Goal: Transaction & Acquisition: Purchase product/service

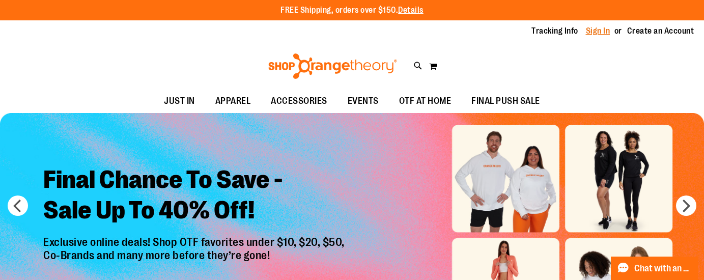
type input "**********"
click at [599, 31] on link "Sign In" at bounding box center [598, 30] width 24 height 11
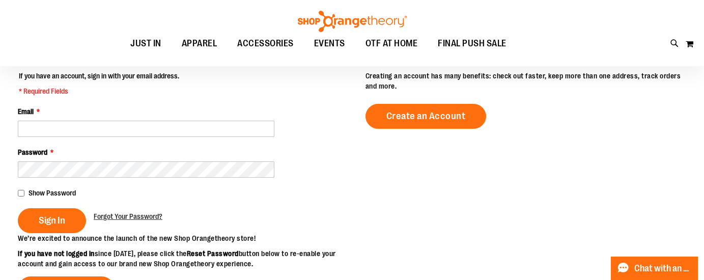
scroll to position [106, 0]
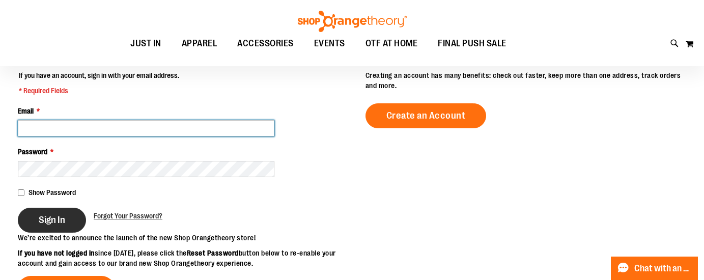
type input "**********"
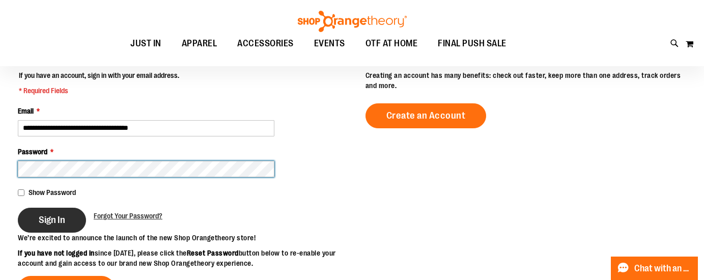
type input "**********"
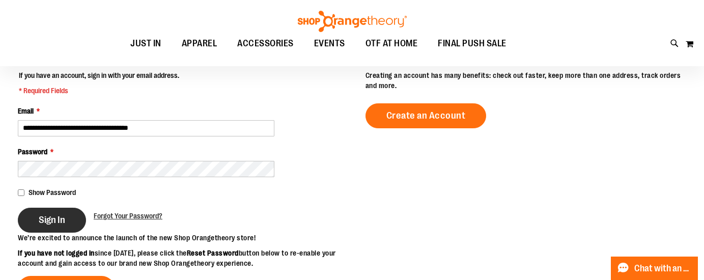
click at [52, 225] on span "Sign In" at bounding box center [52, 219] width 26 height 11
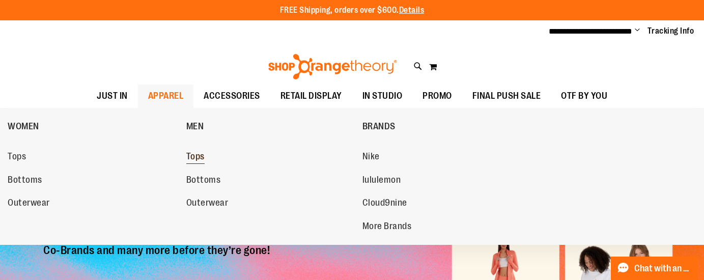
type input "**********"
click at [195, 157] on span "Tops" at bounding box center [195, 157] width 18 height 13
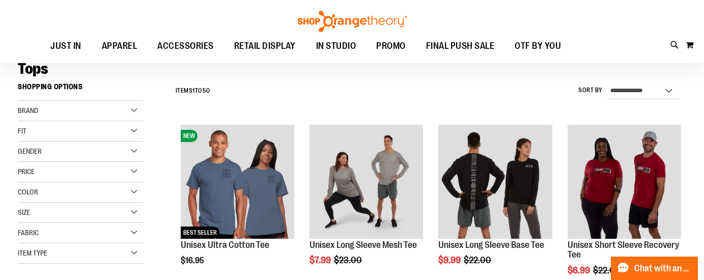
scroll to position [77, 0]
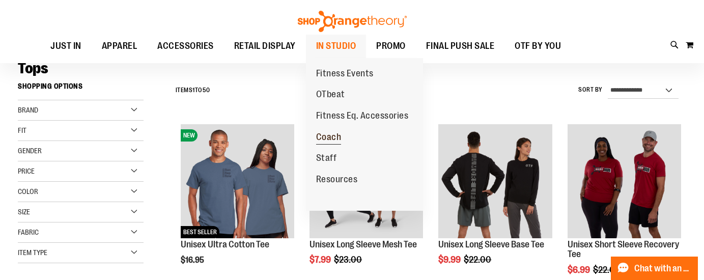
type input "**********"
click at [327, 135] on span "Coach" at bounding box center [328, 138] width 25 height 13
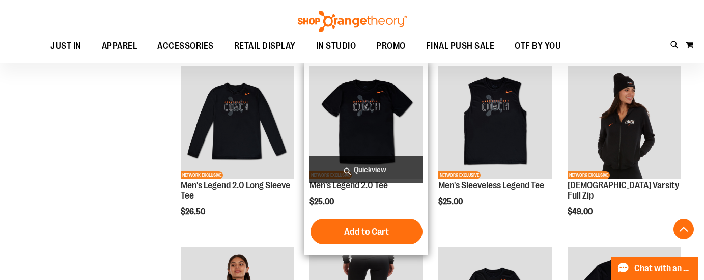
scroll to position [315, 0]
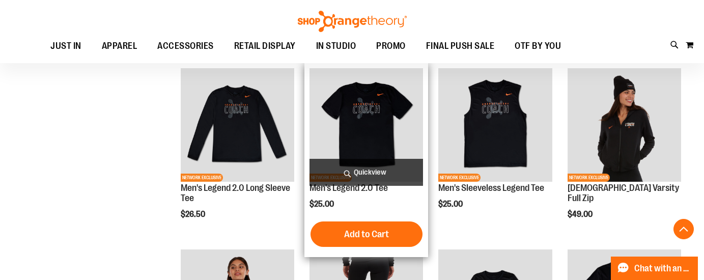
type input "**********"
click at [376, 203] on div "$25.00" at bounding box center [367, 204] width 114 height 10
click at [387, 200] on div "$25.00" at bounding box center [367, 204] width 114 height 10
click at [382, 164] on span "Quickview" at bounding box center [367, 172] width 114 height 27
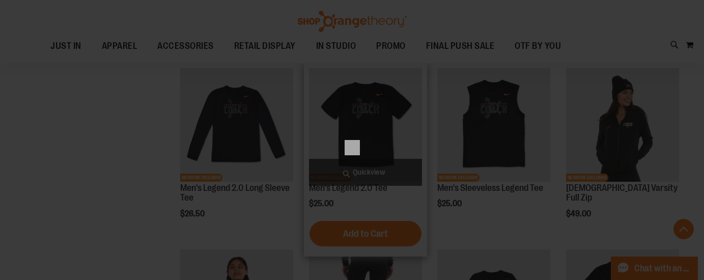
scroll to position [0, 0]
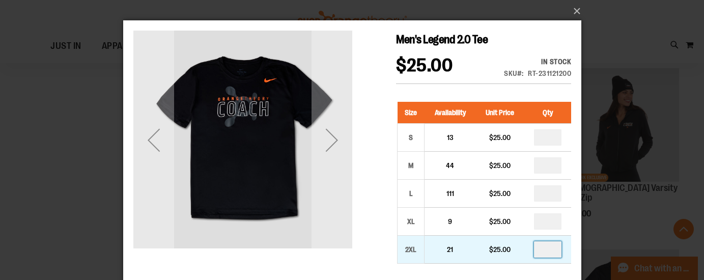
click at [552, 250] on input "number" at bounding box center [547, 249] width 27 height 16
type input "*"
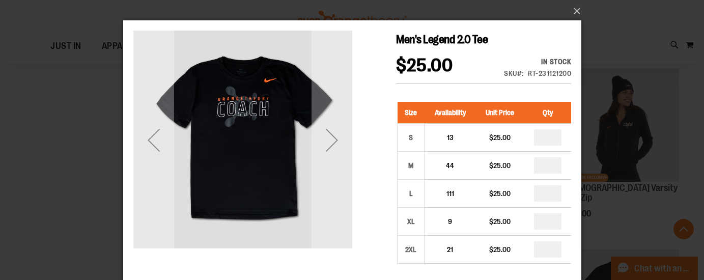
click at [616, 236] on div "×" at bounding box center [352, 140] width 704 height 280
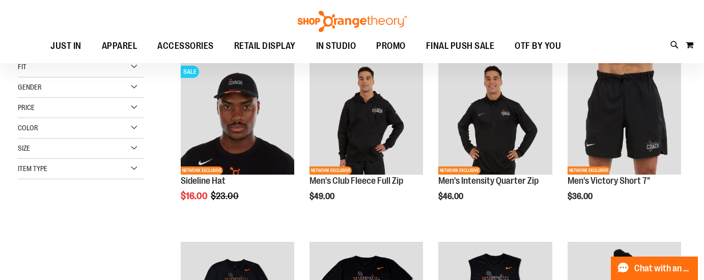
scroll to position [139, 0]
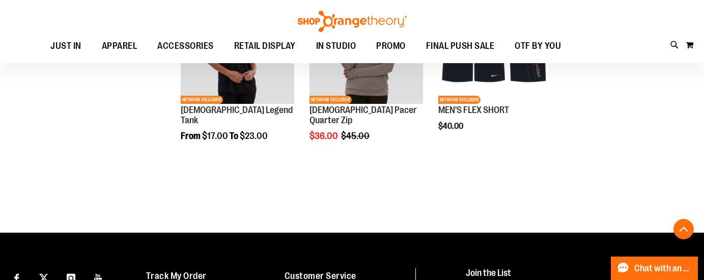
scroll to position [114, 0]
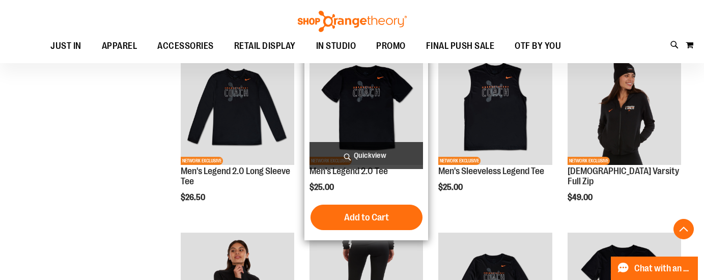
scroll to position [335, 0]
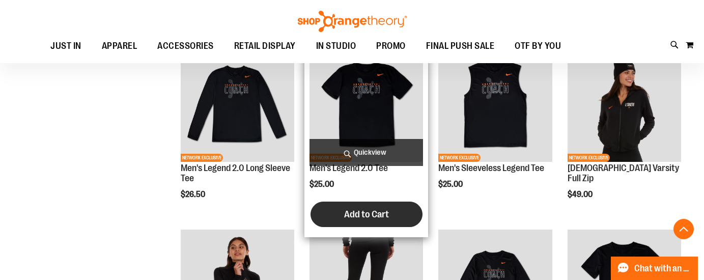
click at [385, 212] on span "Add to Cart" at bounding box center [366, 214] width 45 height 11
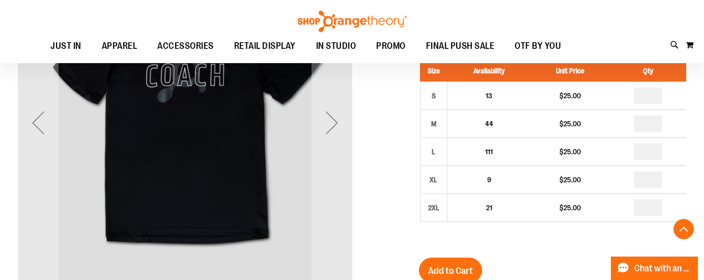
scroll to position [225, 0]
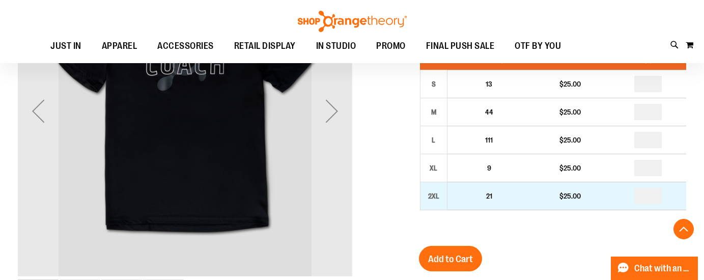
type input "**********"
click at [653, 200] on input "number" at bounding box center [648, 196] width 27 height 16
type input "*"
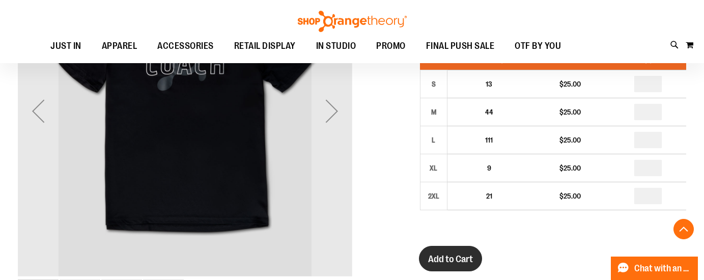
click at [456, 259] on span "Add to Cart" at bounding box center [450, 259] width 45 height 11
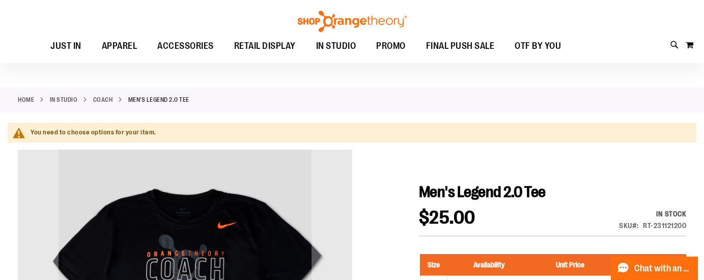
scroll to position [0, 0]
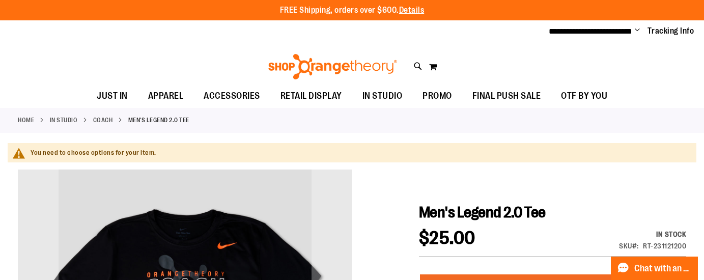
click at [637, 29] on span "Change" at bounding box center [637, 31] width 5 height 10
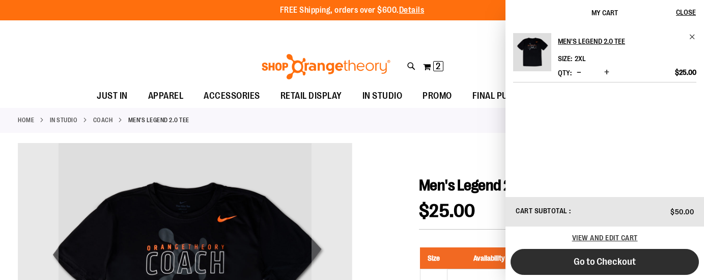
click at [582, 263] on span "Go to Checkout" at bounding box center [605, 261] width 62 height 11
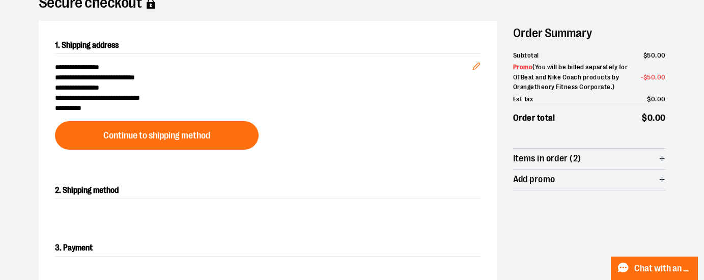
scroll to position [74, 0]
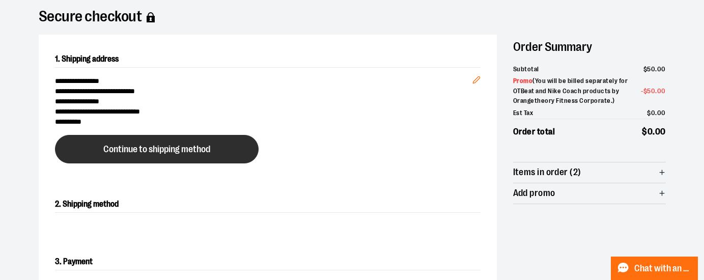
click at [173, 158] on button "Continue to shipping method" at bounding box center [157, 149] width 204 height 29
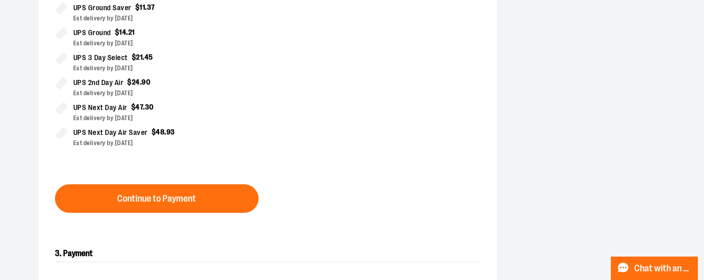
scroll to position [335, 0]
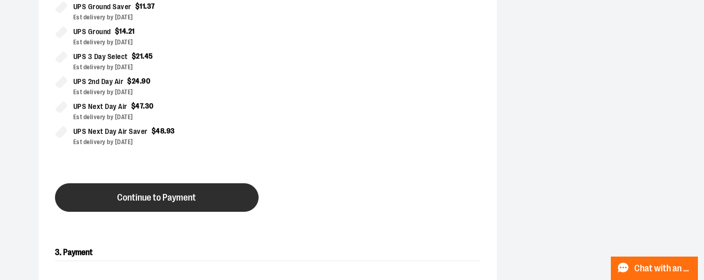
click at [139, 196] on span "Continue to Payment" at bounding box center [156, 198] width 79 height 10
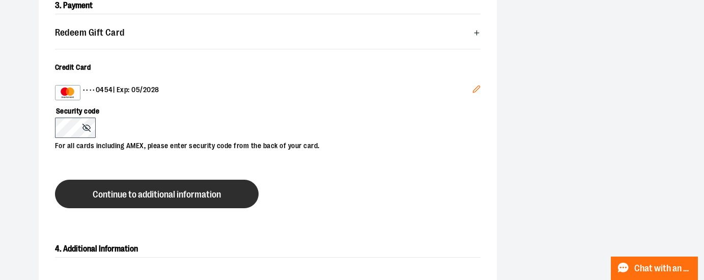
click at [131, 195] on span "Continue to additional information" at bounding box center [157, 195] width 128 height 10
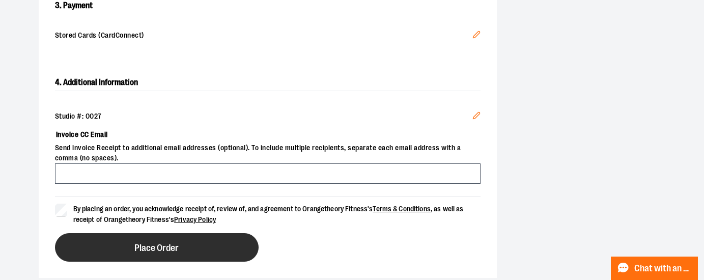
click at [147, 252] on button "Place Order" at bounding box center [157, 247] width 204 height 29
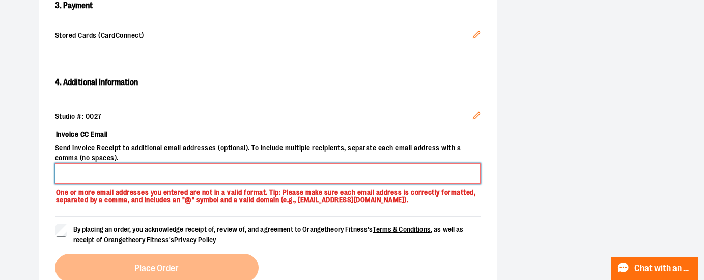
click at [107, 173] on input "Invoice CC Email" at bounding box center [268, 173] width 426 height 20
type input "**********"
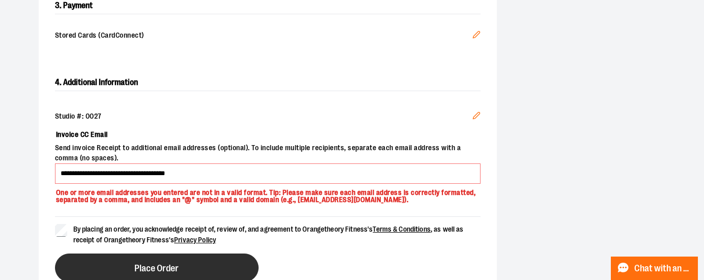
click at [134, 270] on span "Place Order" at bounding box center [156, 269] width 44 height 10
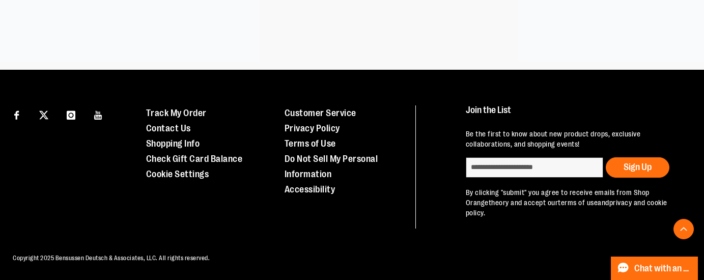
scroll to position [326, 0]
